Goal: Task Accomplishment & Management: Use online tool/utility

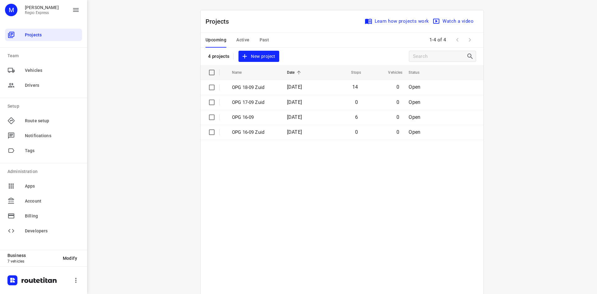
click at [243, 38] on span "Active" at bounding box center [242, 40] width 13 height 8
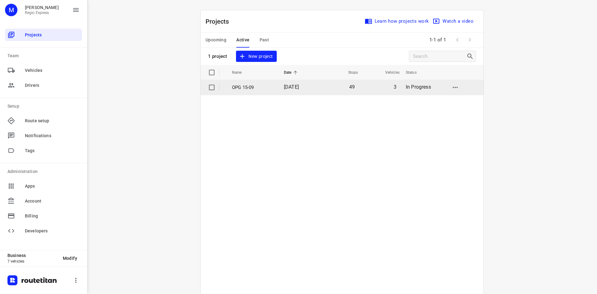
click at [325, 91] on td "49" at bounding box center [339, 87] width 40 height 15
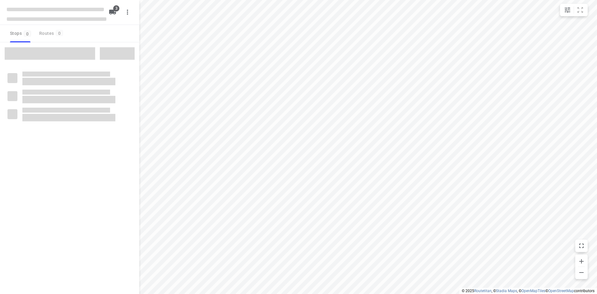
type input "distance"
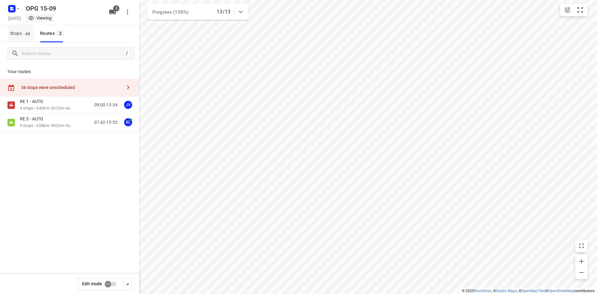
click at [29, 32] on span "49" at bounding box center [28, 33] width 8 height 6
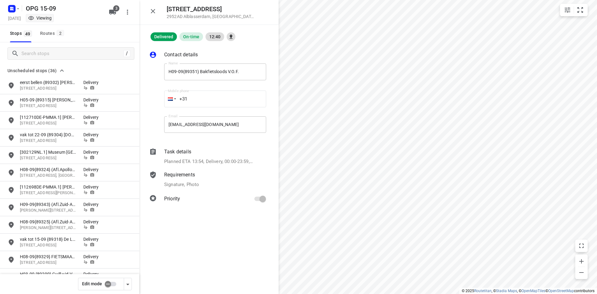
click at [158, 15] on button "button" at bounding box center [153, 11] width 12 height 12
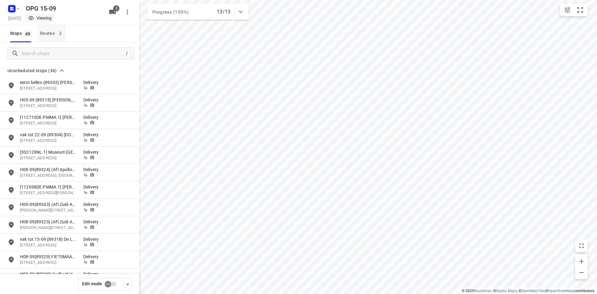
click at [58, 35] on span "2" at bounding box center [60, 33] width 7 height 6
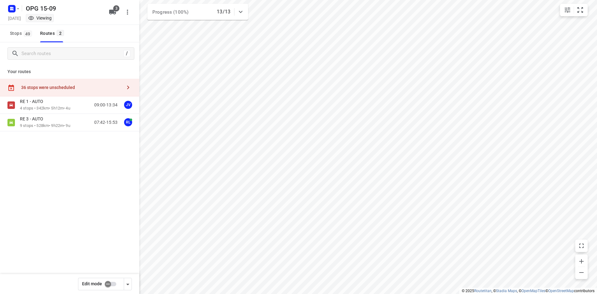
click at [108, 288] on input "checkbox" at bounding box center [107, 284] width 35 height 12
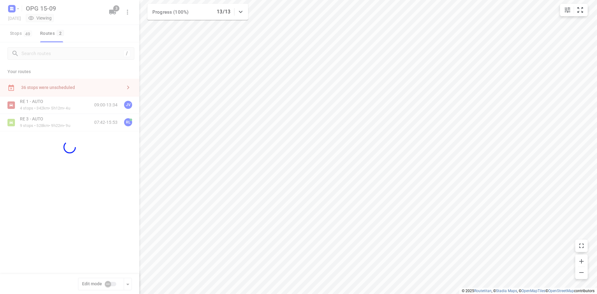
checkbox input "true"
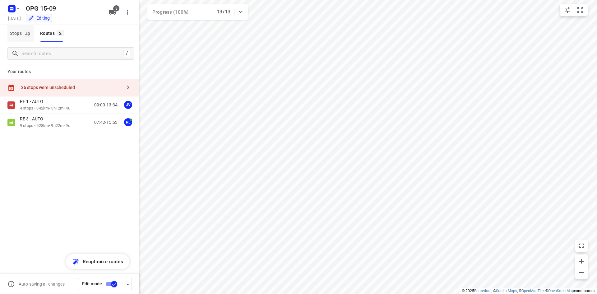
click at [28, 28] on button "Stops 49" at bounding box center [20, 33] width 26 height 17
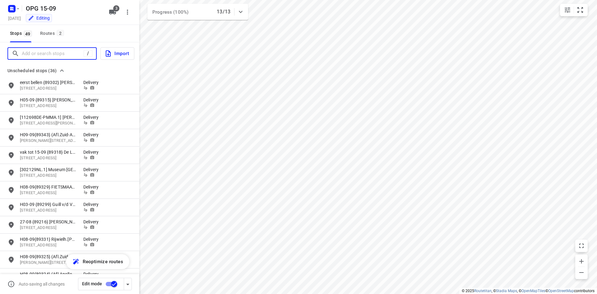
click at [44, 51] on input "Add or search stops" at bounding box center [53, 54] width 62 height 10
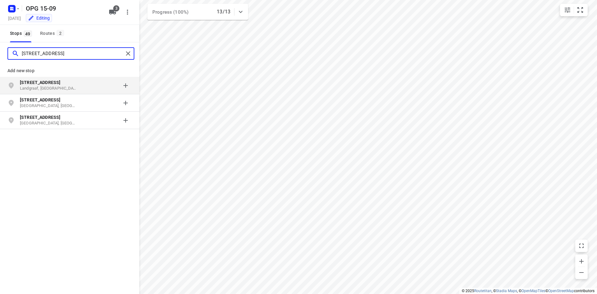
type input "beuteweg 22"
click at [54, 82] on p "Beuteweg 22" at bounding box center [48, 82] width 57 height 6
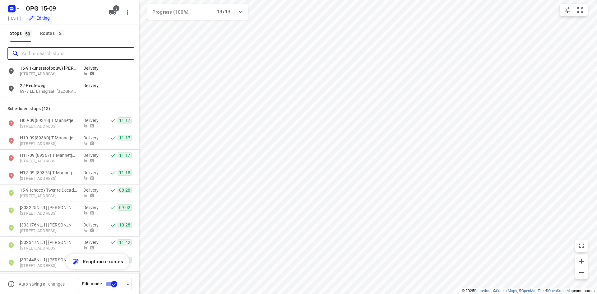
scroll to position [591, 0]
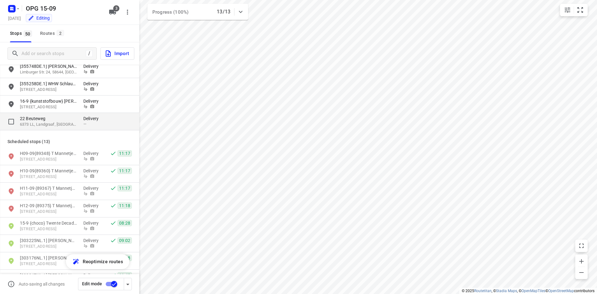
click at [85, 127] on div "Delivery —" at bounding box center [92, 121] width 19 height 12
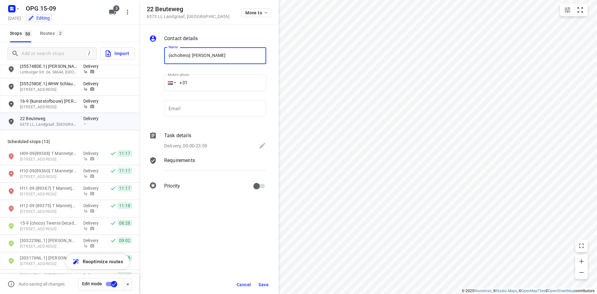
type input "{scholtens} Irene Reijnen"
type input "+31 0455323336"
click at [206, 142] on div "Delivery, 00:00-23:59" at bounding box center [215, 146] width 102 height 9
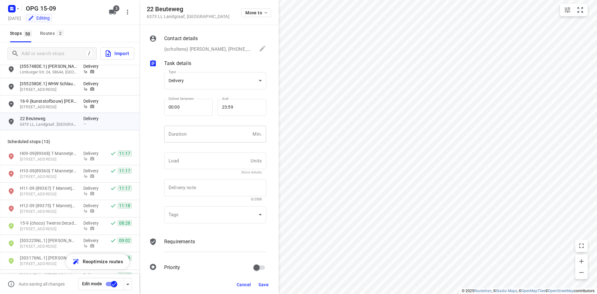
click at [203, 139] on input "number" at bounding box center [207, 134] width 86 height 17
type input "10"
type input "1"
click at [181, 244] on p "Requirements" at bounding box center [179, 241] width 31 height 7
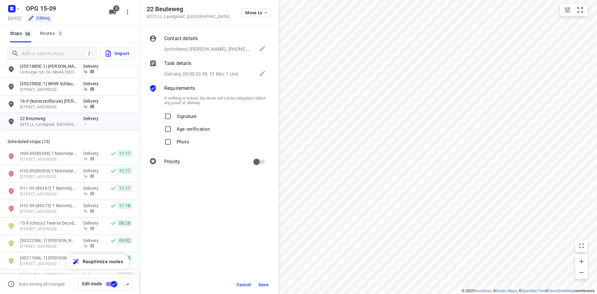
click at [182, 112] on p "Signature" at bounding box center [187, 114] width 20 height 9
click at [174, 112] on input "Signature" at bounding box center [168, 116] width 12 height 12
checkbox input "true"
click at [185, 145] on span "Photo" at bounding box center [183, 142] width 13 height 13
click at [174, 145] on input "Photo" at bounding box center [168, 142] width 12 height 12
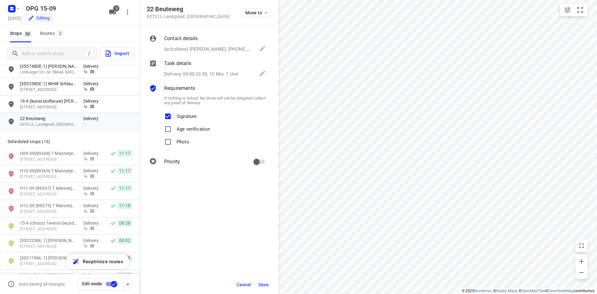
checkbox input "true"
click at [260, 161] on input "primary checkbox" at bounding box center [256, 162] width 35 height 12
checkbox input "true"
click at [265, 283] on span "Save" at bounding box center [263, 284] width 10 height 5
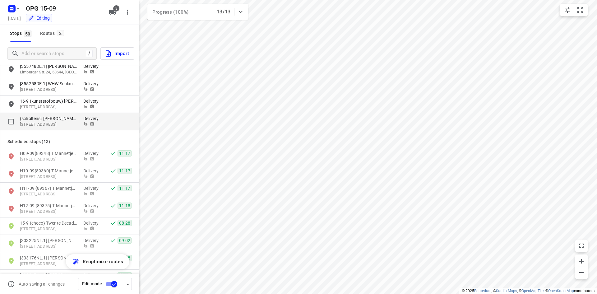
click at [51, 120] on p "{scholtens} Irene Reijnen" at bounding box center [48, 118] width 57 height 6
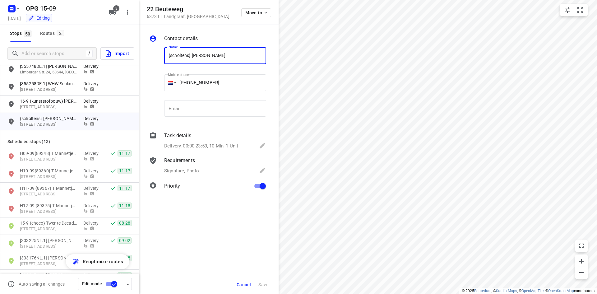
click at [261, 182] on input "primary checkbox" at bounding box center [262, 186] width 35 height 12
checkbox input "false"
click at [261, 286] on span "Save" at bounding box center [263, 284] width 10 height 5
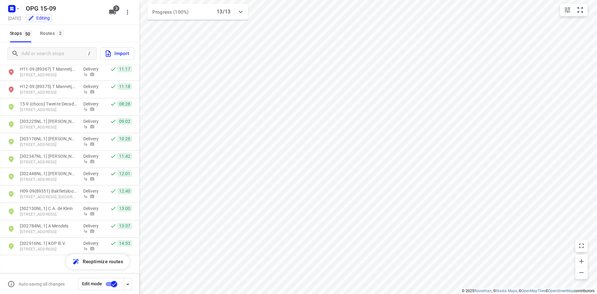
scroll to position [721, 0]
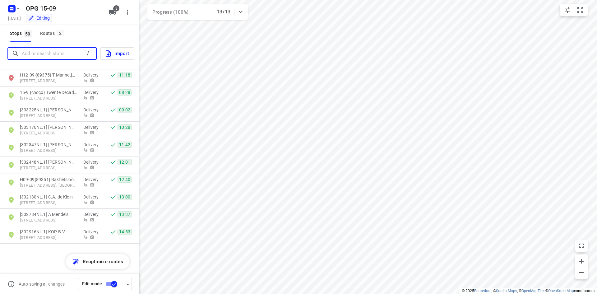
click at [60, 52] on input "Add or search stops" at bounding box center [53, 54] width 62 height 10
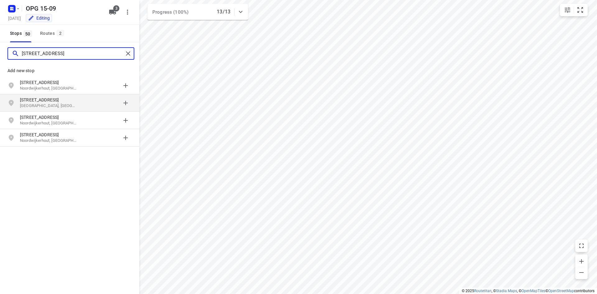
type input "schoolstraat 38 noordwijk"
click at [66, 100] on p "Schoolstraat 38" at bounding box center [48, 100] width 57 height 6
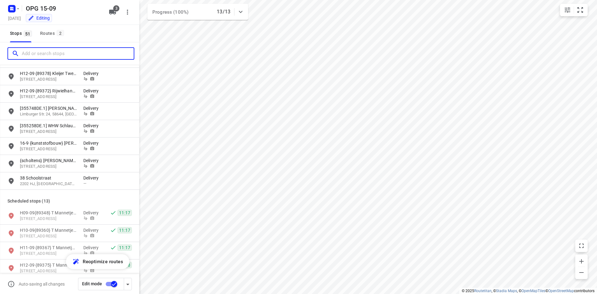
scroll to position [559, 0]
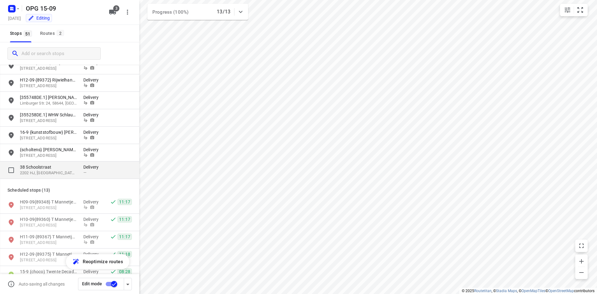
click at [79, 167] on p "38 Schoolstraat" at bounding box center [51, 167] width 63 height 6
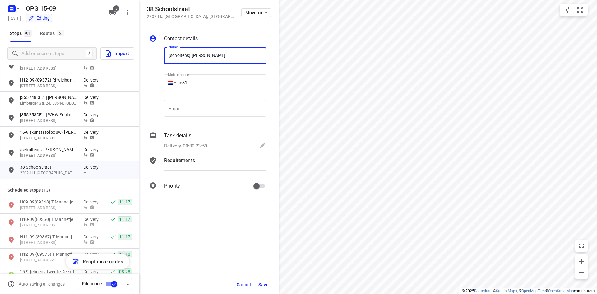
type input "{scholtens} Jaap van Duijn"
type input "+31 614194340"
click at [226, 148] on div "Delivery, 00:00-23:59" at bounding box center [215, 146] width 102 height 9
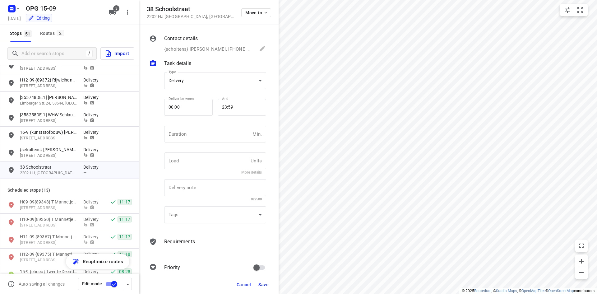
click at [222, 124] on div "Duration Min. Duration" at bounding box center [215, 136] width 107 height 29
click at [217, 131] on input "number" at bounding box center [207, 134] width 86 height 17
type input "10"
type input "1"
click at [176, 244] on p "Requirements" at bounding box center [179, 241] width 31 height 7
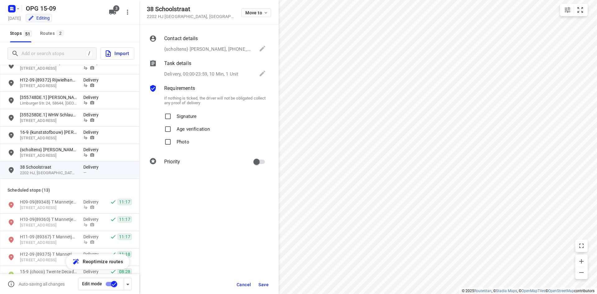
click at [177, 116] on p "Signature" at bounding box center [187, 114] width 20 height 9
click at [174, 116] on input "Signature" at bounding box center [168, 116] width 12 height 12
checkbox input "true"
click at [175, 142] on label "Photo" at bounding box center [176, 142] width 28 height 13
click at [174, 142] on input "Photo" at bounding box center [168, 142] width 12 height 12
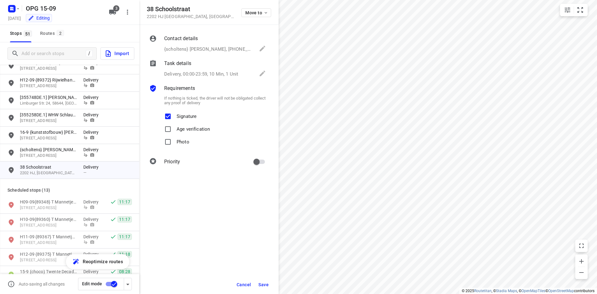
checkbox input "true"
click at [264, 280] on button "Save" at bounding box center [263, 284] width 15 height 11
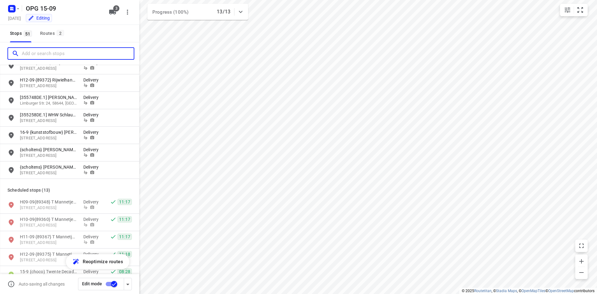
click at [54, 51] on input "Add or search stops" at bounding box center [78, 54] width 112 height 10
type input "\"
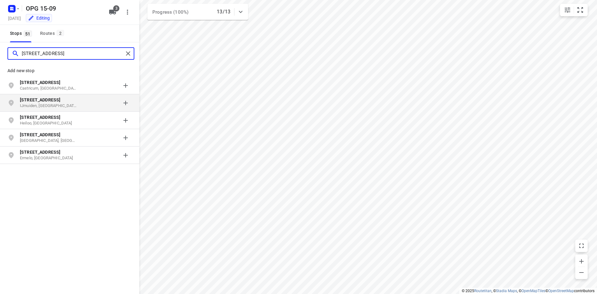
type input "zeeweg 192"
click at [45, 105] on p "IJmuiden, Nederland" at bounding box center [48, 106] width 57 height 6
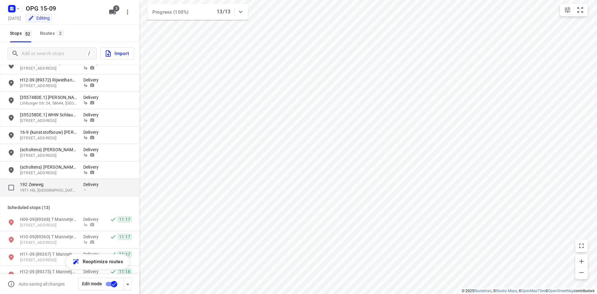
click at [102, 182] on div "grid" at bounding box center [117, 187] width 30 height 12
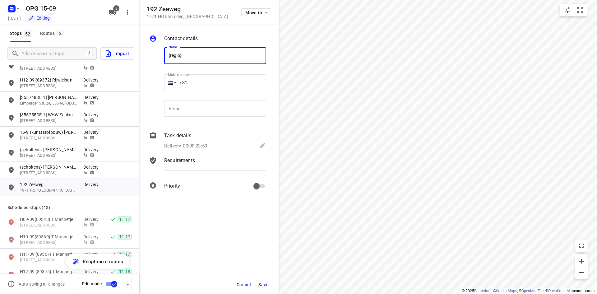
type input "{regio}"
type input "+31 623314171"
click at [200, 146] on p "Delivery, 00:00-23:59" at bounding box center [185, 145] width 43 height 7
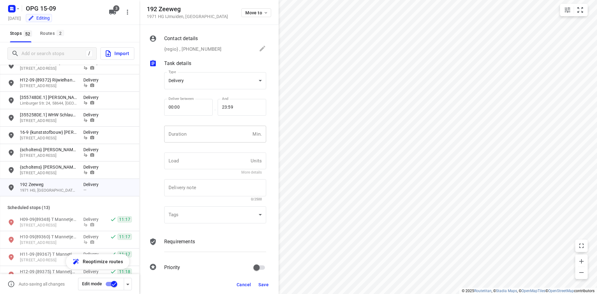
drag, startPoint x: 211, startPoint y: 127, endPoint x: 219, endPoint y: 128, distance: 7.6
click at [214, 127] on input "number" at bounding box center [207, 134] width 86 height 17
type input "1"
click at [224, 134] on input "1" at bounding box center [207, 134] width 86 height 17
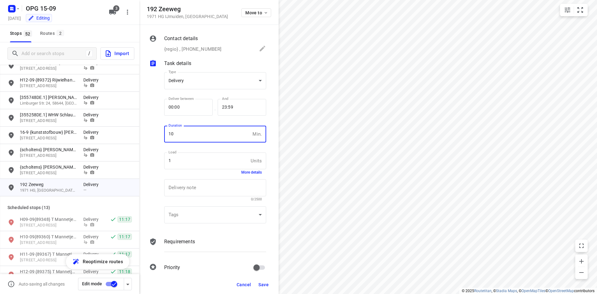
type input "10"
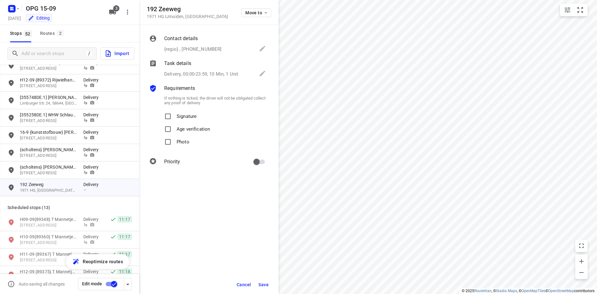
click at [184, 113] on p "Signature" at bounding box center [187, 114] width 20 height 9
click at [174, 113] on input "Signature" at bounding box center [168, 116] width 12 height 12
checkbox input "true"
click at [178, 141] on p "Photo" at bounding box center [183, 140] width 13 height 9
click at [174, 141] on input "Photo" at bounding box center [168, 142] width 12 height 12
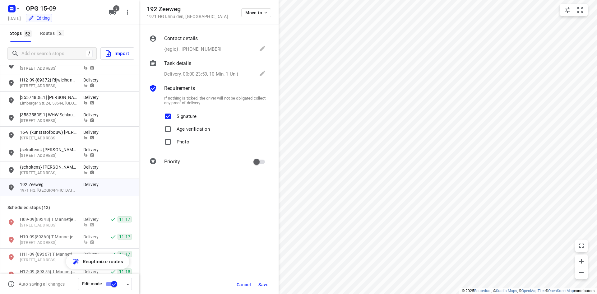
checkbox input "true"
click at [254, 149] on div "If nothing is ticked, the driver will not be obligated collect any proof of del…" at bounding box center [215, 121] width 104 height 58
click at [260, 160] on input "primary checkbox" at bounding box center [256, 162] width 35 height 12
checkbox input "true"
click at [197, 44] on div "Contact details {regio} , +31623314171" at bounding box center [215, 44] width 104 height 21
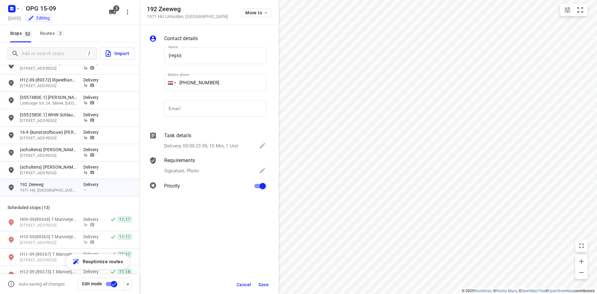
drag, startPoint x: 165, startPoint y: 58, endPoint x: 266, endPoint y: 119, distance: 117.9
click at [165, 58] on input "{regio}" at bounding box center [215, 55] width 102 height 17
type input "16-9 {regio}"
click at [266, 285] on span "Save" at bounding box center [263, 284] width 10 height 5
